Goal: Task Accomplishment & Management: Use online tool/utility

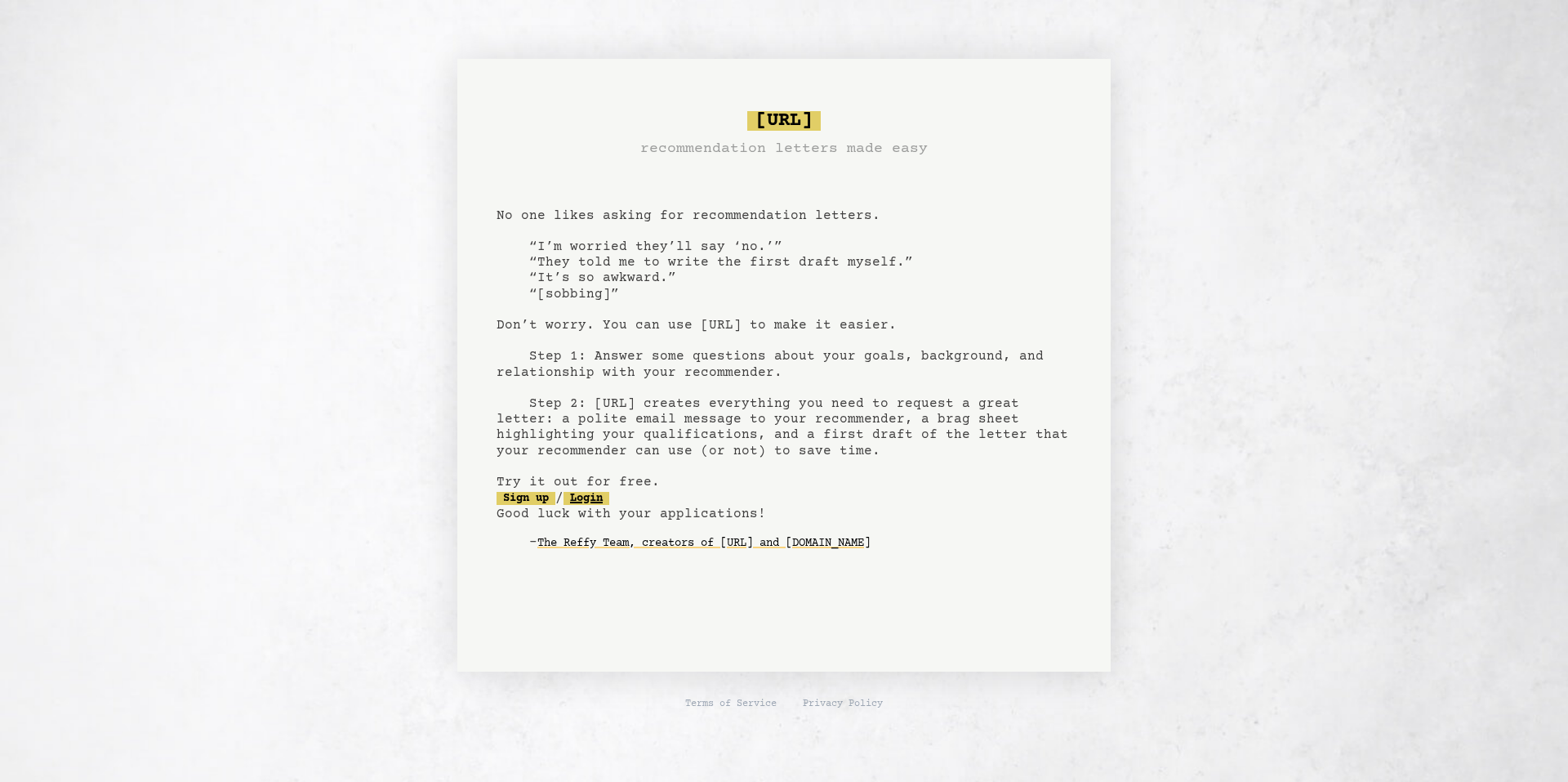
click at [605, 495] on link "Login" at bounding box center [586, 498] width 46 height 13
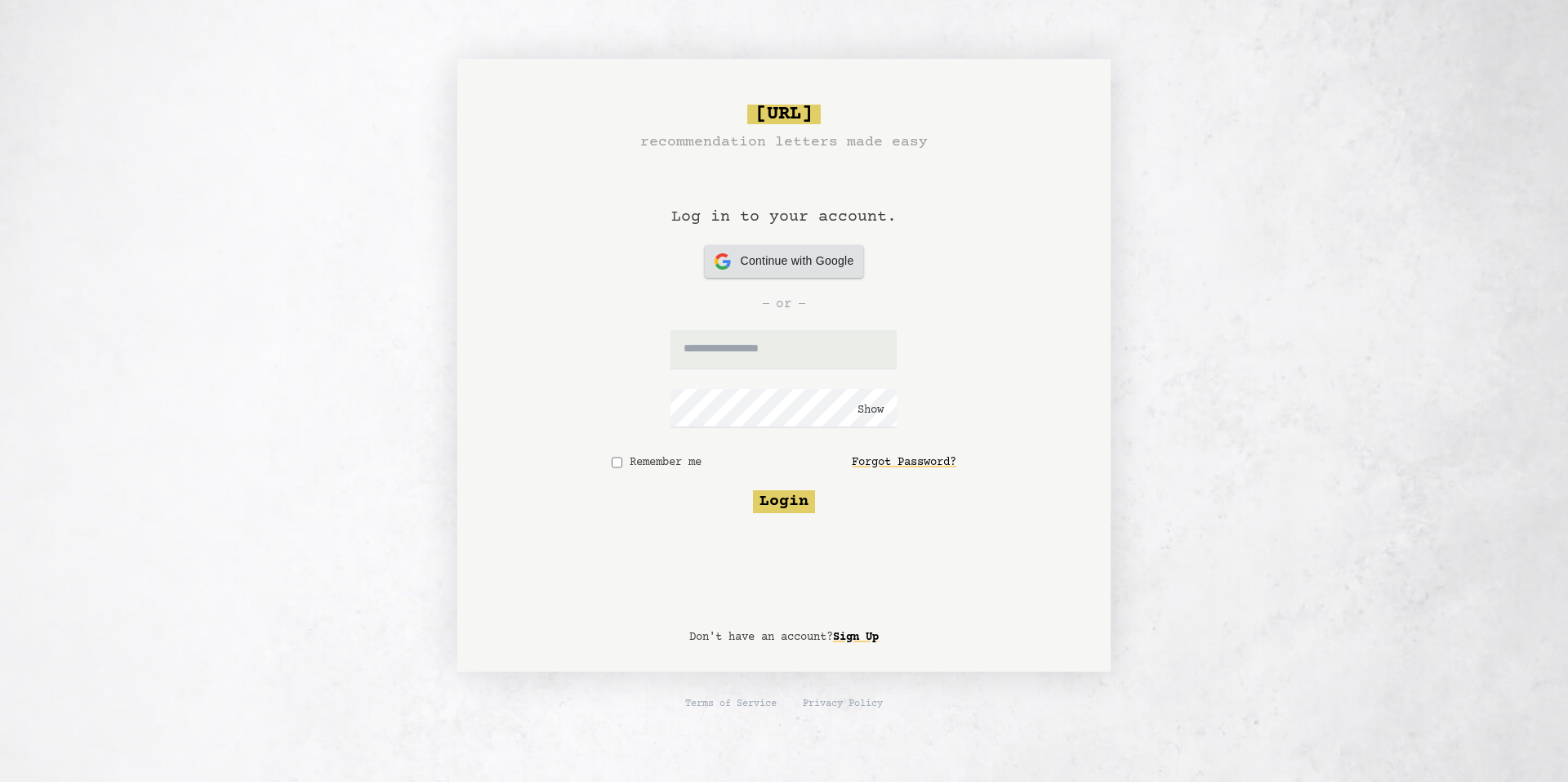
click at [784, 266] on span "Continue with Google" at bounding box center [796, 261] width 113 height 17
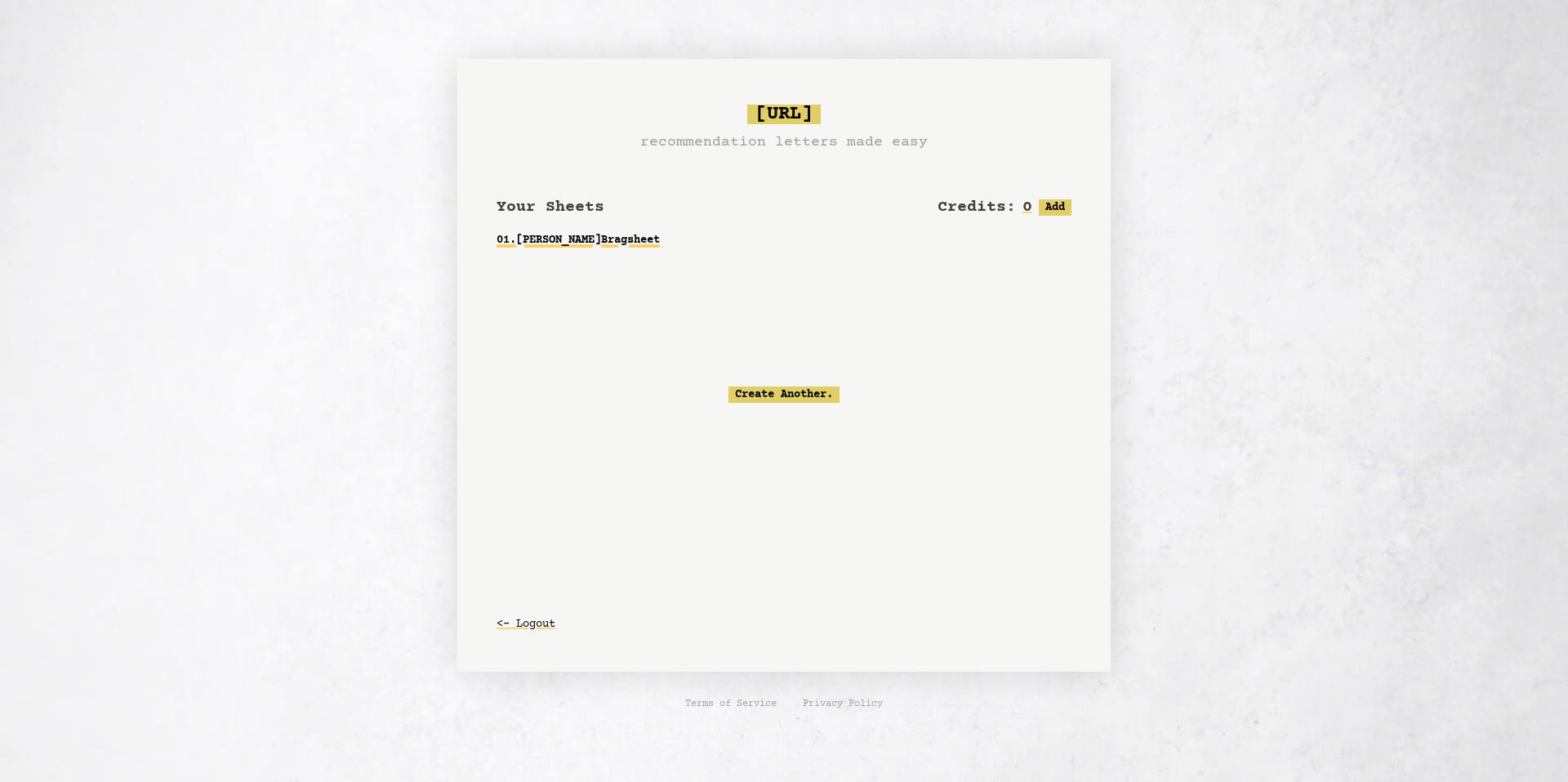
click at [581, 246] on link "01 . Mr. Mullis Bragsheet" at bounding box center [784, 240] width 575 height 29
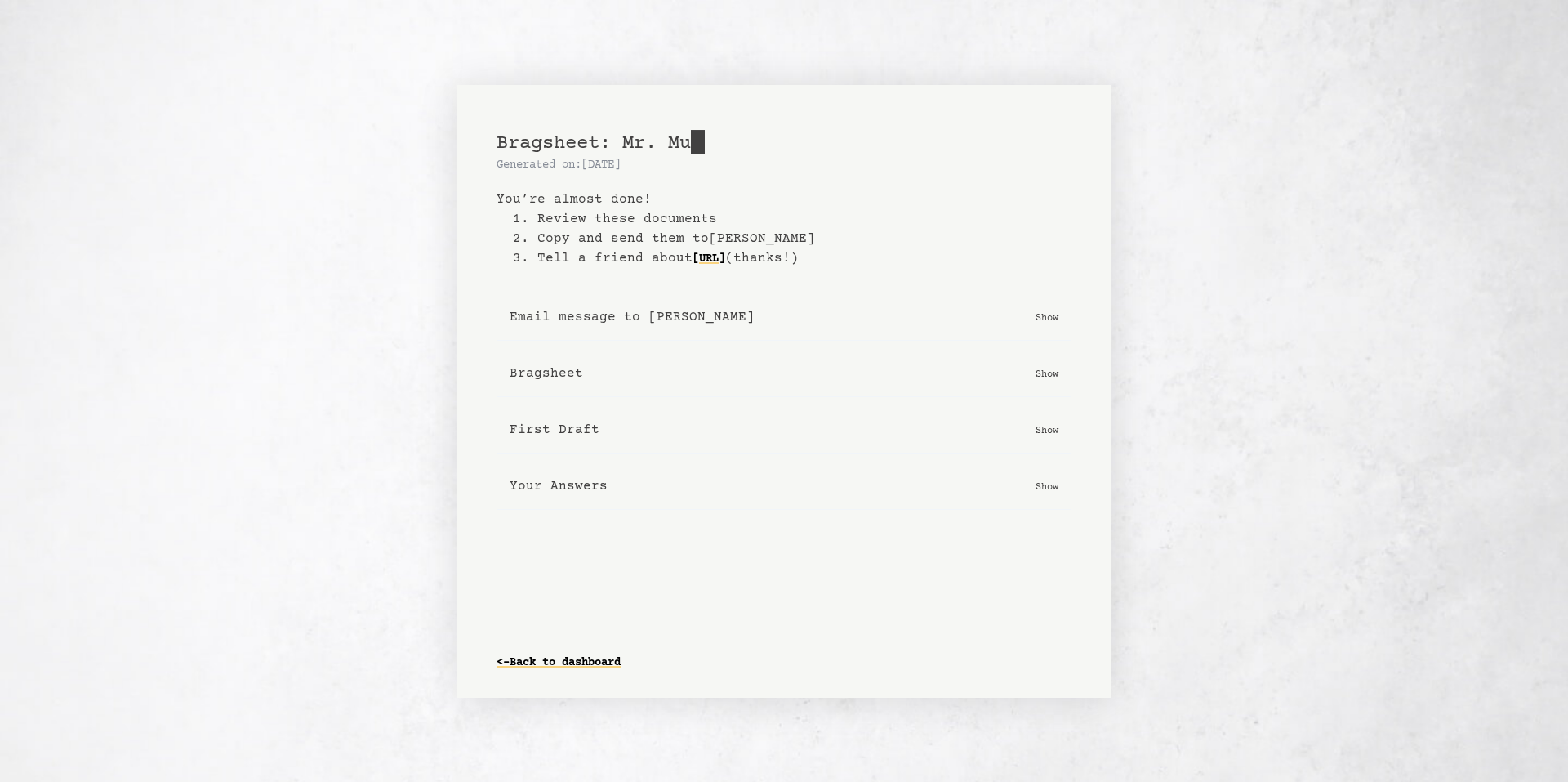
click at [556, 375] on b "Bragsheet" at bounding box center [546, 374] width 73 height 20
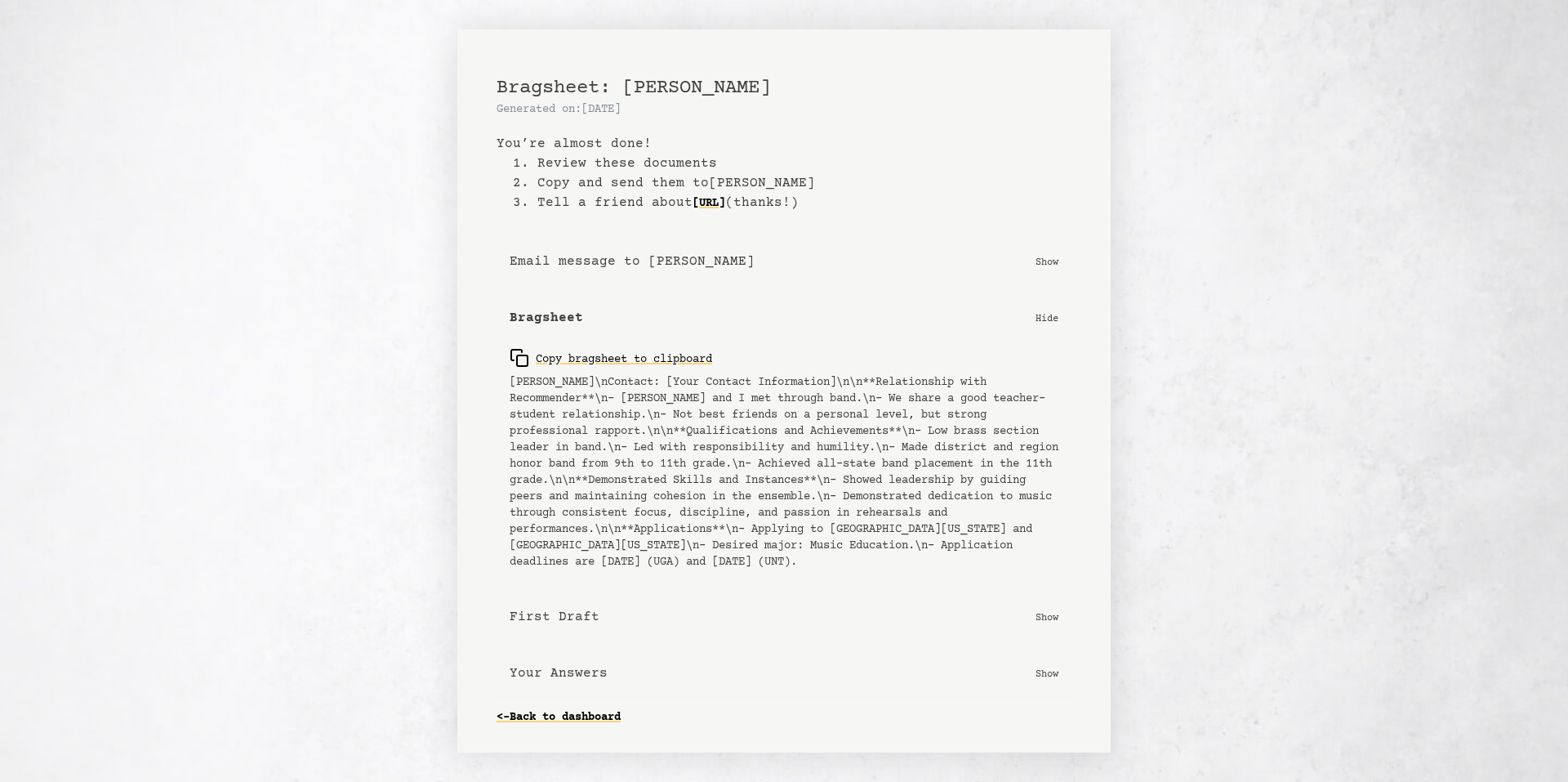
click at [577, 619] on b "First Draft" at bounding box center [554, 616] width 90 height 20
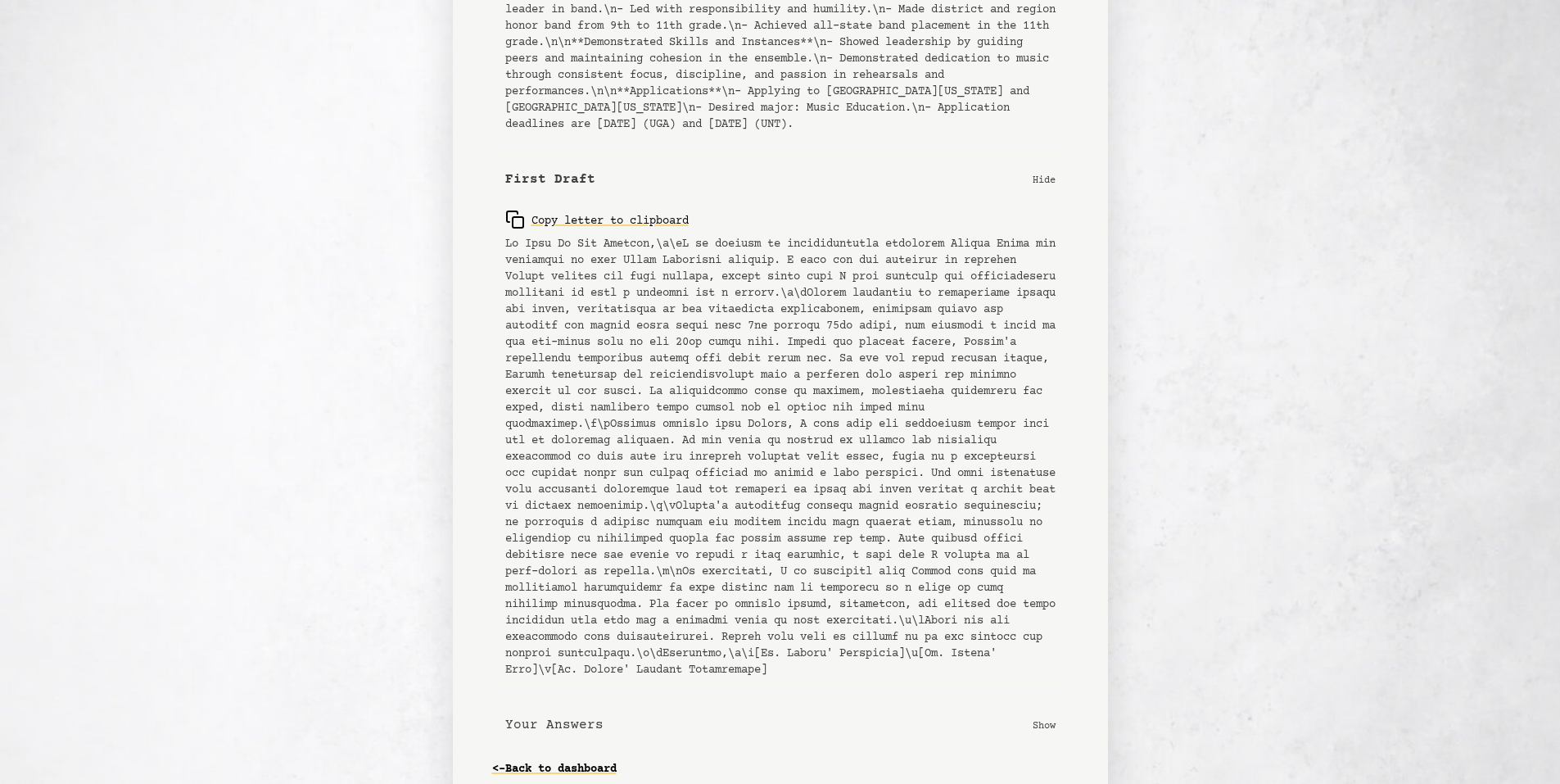
scroll to position [463, 0]
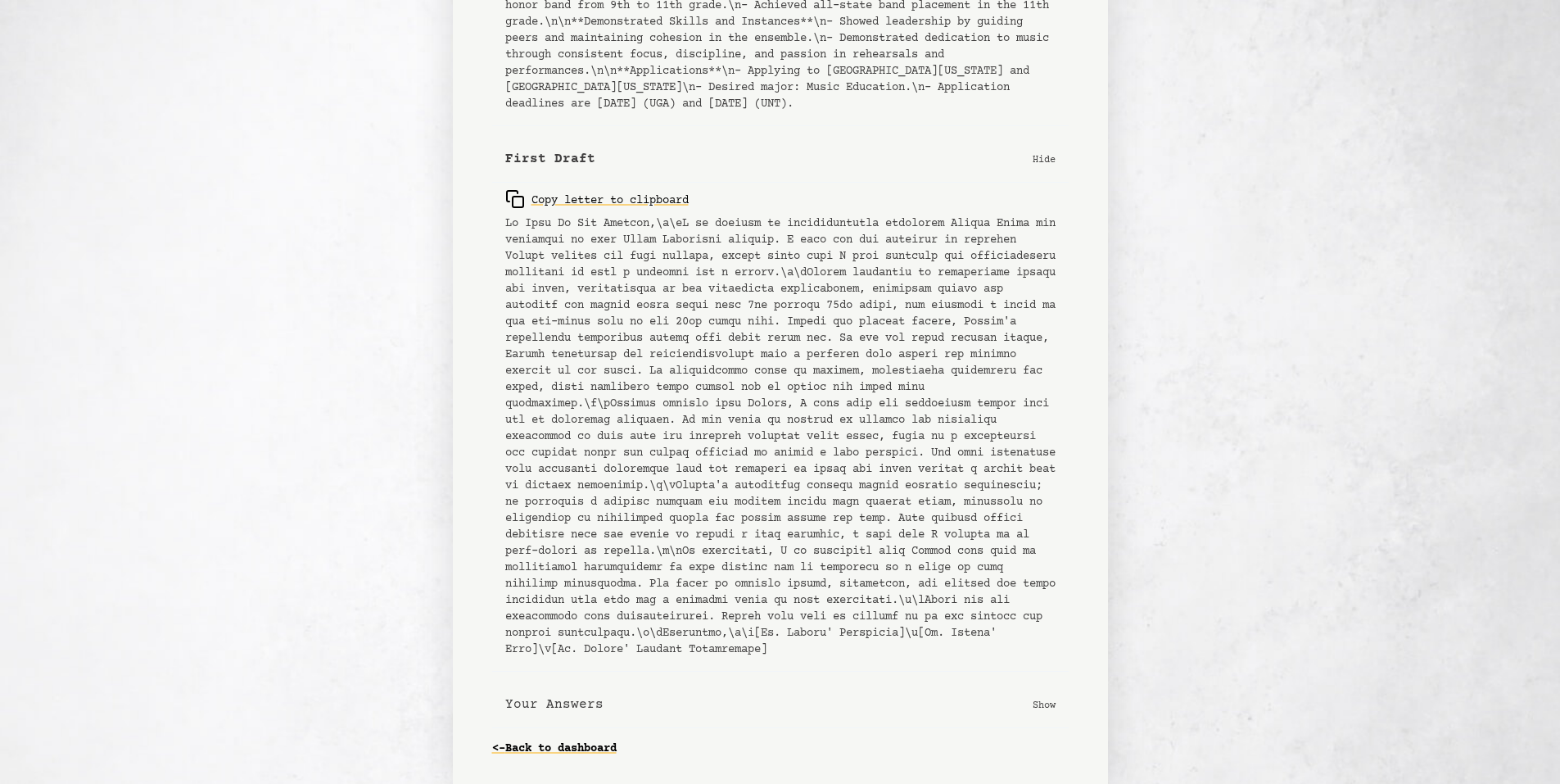
click at [578, 701] on b "Your Answers" at bounding box center [554, 704] width 98 height 20
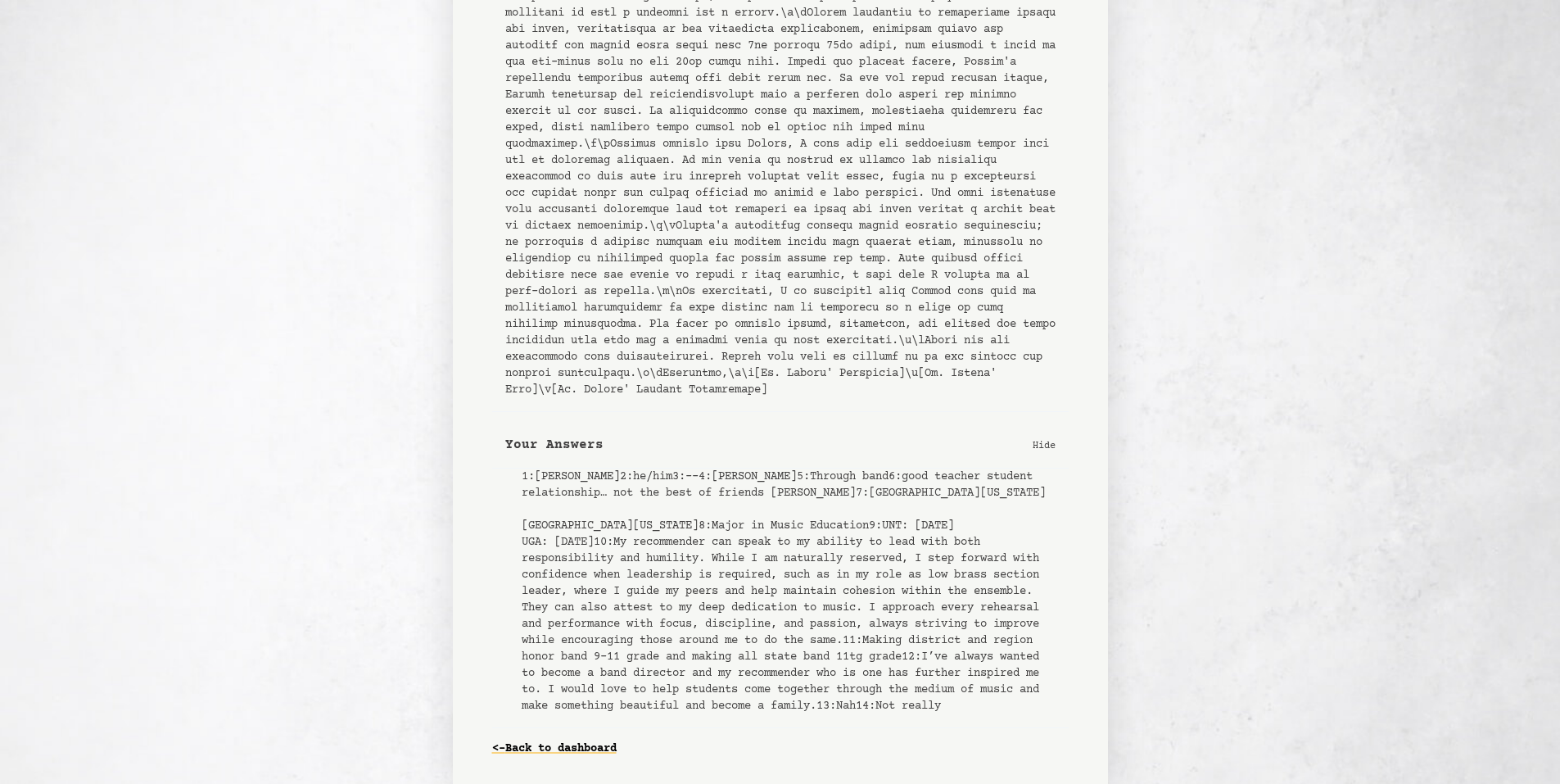
scroll to position [1148, 0]
